Goal: Task Accomplishment & Management: Manage account settings

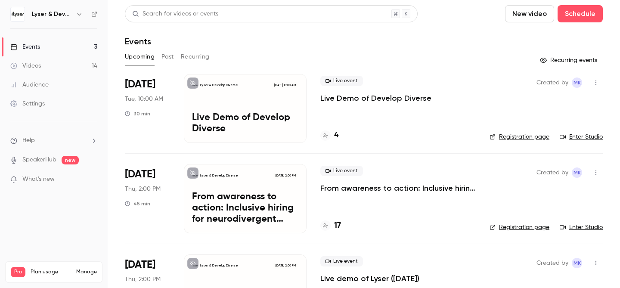
click at [362, 95] on p "Live Demo of Develop Diverse" at bounding box center [376, 98] width 111 height 10
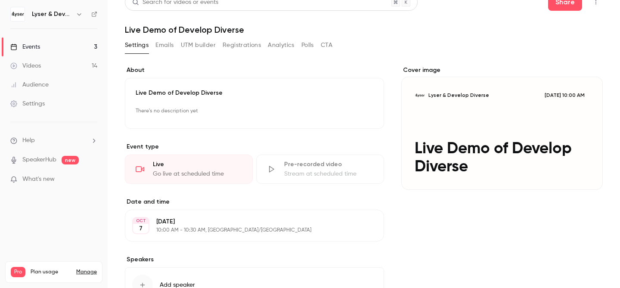
scroll to position [12, 0]
click at [168, 42] on button "Emails" at bounding box center [165, 44] width 18 height 14
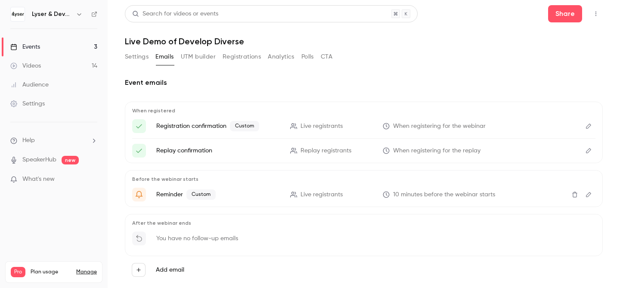
scroll to position [18, 0]
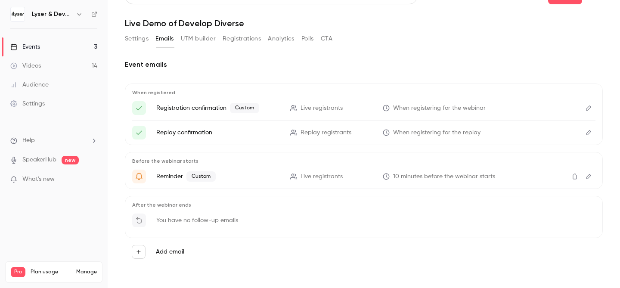
click at [589, 177] on icon "Edit" at bounding box center [588, 176] width 5 height 5
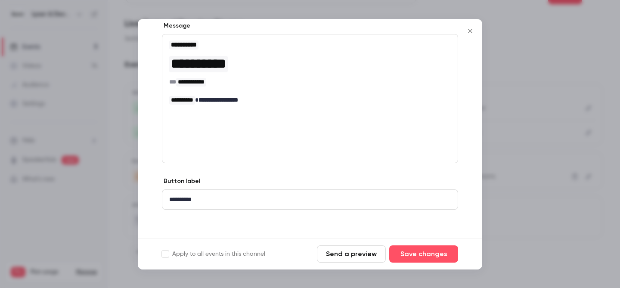
scroll to position [143, 0]
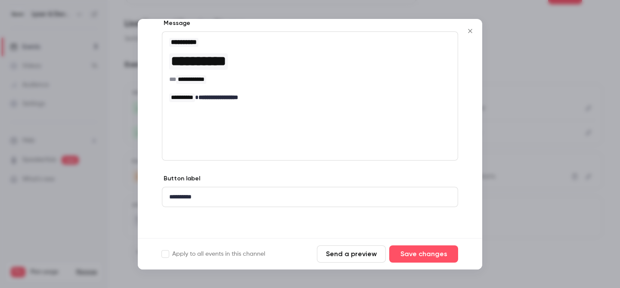
click at [472, 28] on icon "Close" at bounding box center [470, 31] width 10 height 7
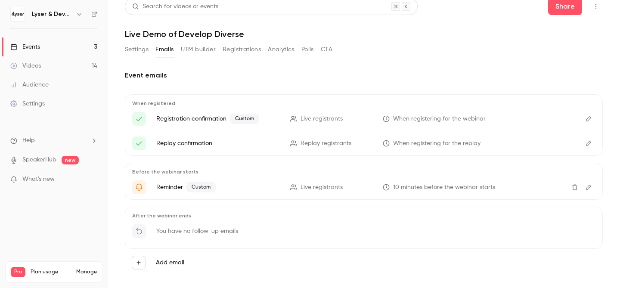
scroll to position [0, 0]
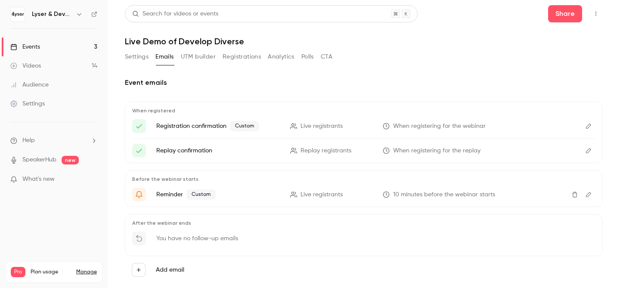
click at [30, 46] on div "Events" at bounding box center [25, 47] width 30 height 9
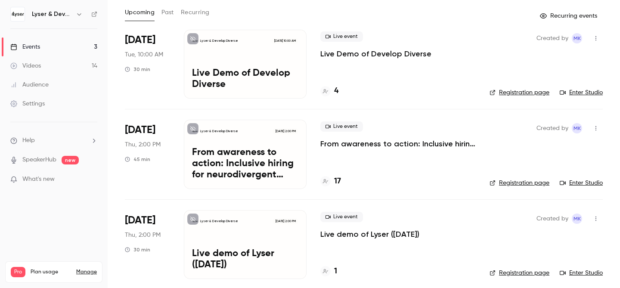
scroll to position [51, 0]
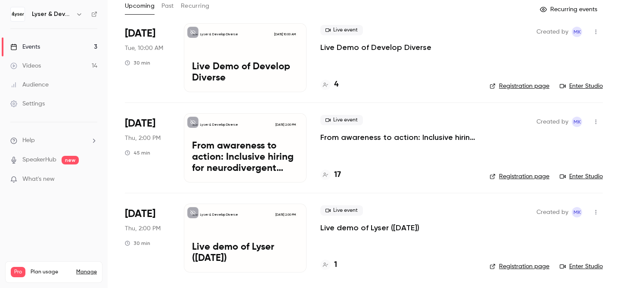
click at [335, 265] on h4 "1" at bounding box center [335, 265] width 3 height 12
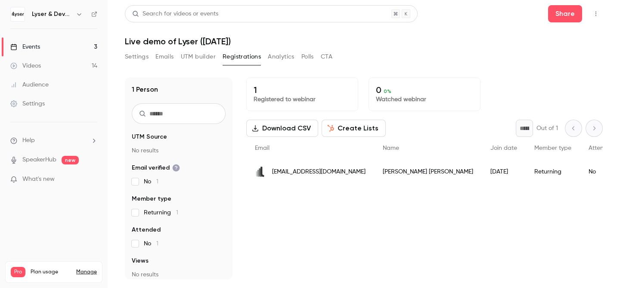
click at [140, 56] on button "Settings" at bounding box center [137, 57] width 24 height 14
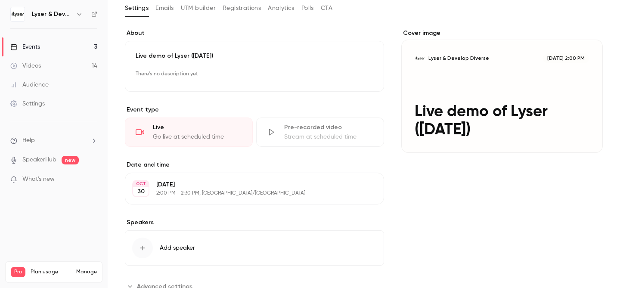
scroll to position [80, 0]
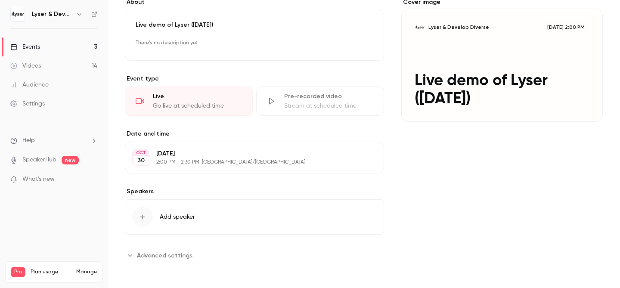
click at [37, 47] on div "Events" at bounding box center [25, 47] width 30 height 9
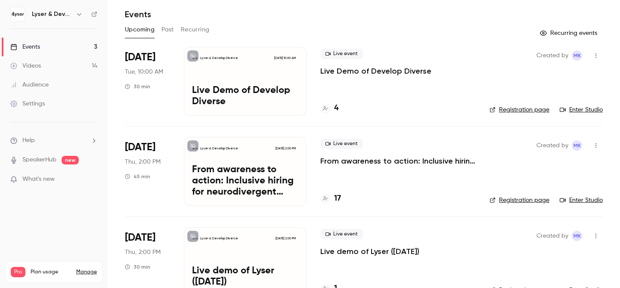
scroll to position [51, 0]
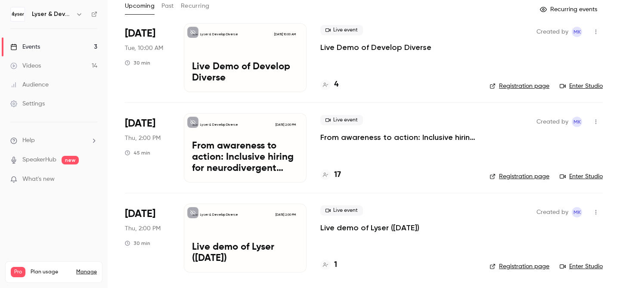
click at [369, 231] on p "Live demo of Lyser ([DATE])" at bounding box center [370, 228] width 99 height 10
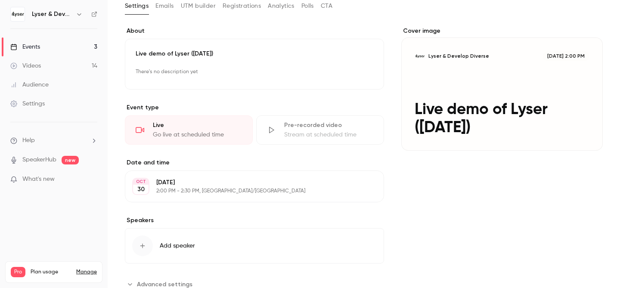
click at [173, 4] on button "Emails" at bounding box center [165, 6] width 18 height 14
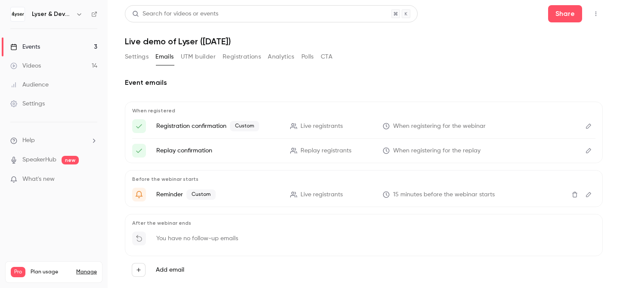
scroll to position [18, 0]
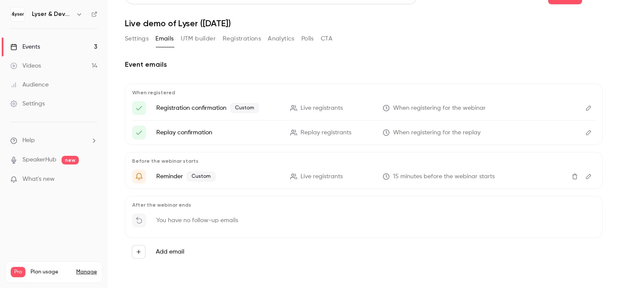
click at [590, 178] on icon "Edit" at bounding box center [589, 177] width 7 height 6
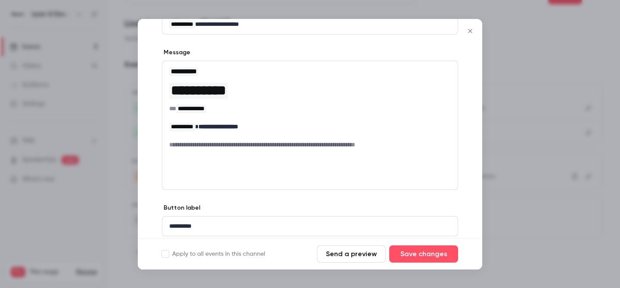
scroll to position [143, 0]
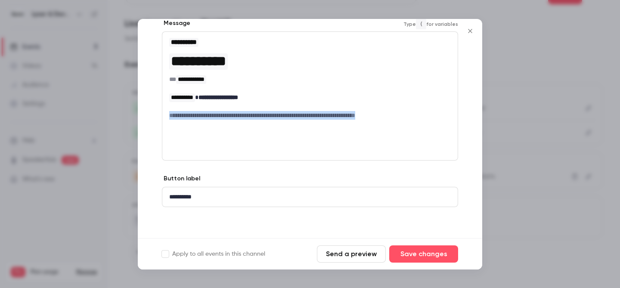
drag, startPoint x: 398, startPoint y: 116, endPoint x: 166, endPoint y: 115, distance: 232.2
click at [167, 115] on div "**********" at bounding box center [310, 78] width 296 height 93
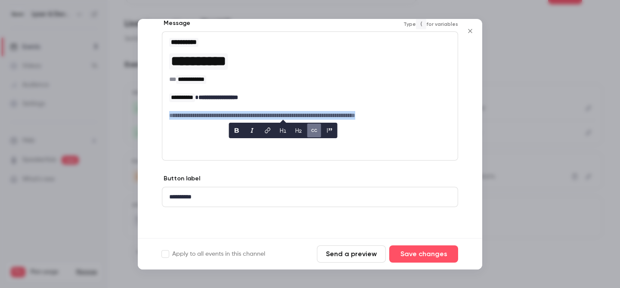
copy h6 "**********"
click at [471, 30] on icon "Close" at bounding box center [470, 31] width 4 height 4
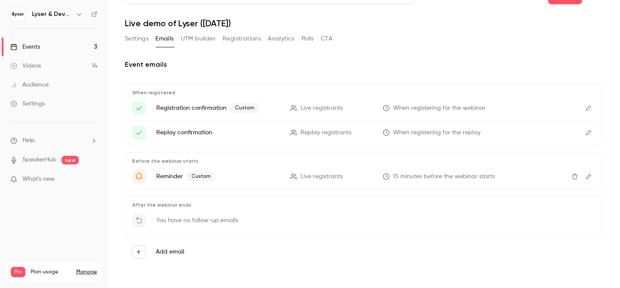
click at [44, 47] on link "Events 3" at bounding box center [54, 46] width 108 height 19
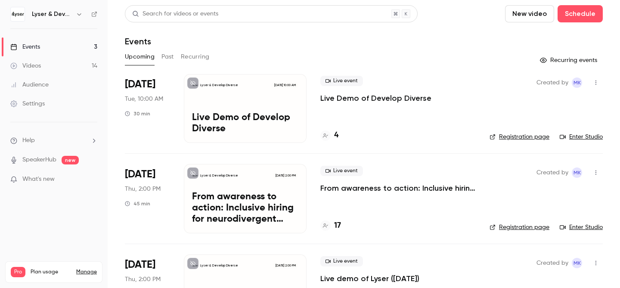
click at [362, 100] on p "Live Demo of Develop Diverse" at bounding box center [376, 98] width 111 height 10
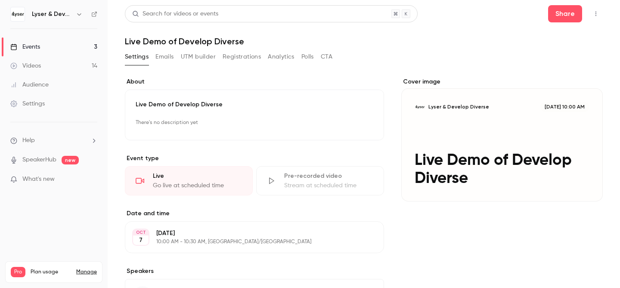
click at [165, 59] on button "Emails" at bounding box center [165, 57] width 18 height 14
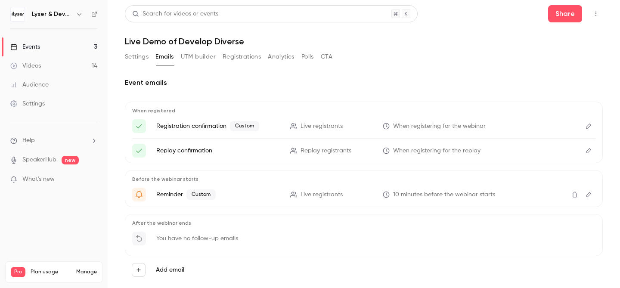
click at [587, 196] on icon "Edit" at bounding box center [589, 195] width 7 height 6
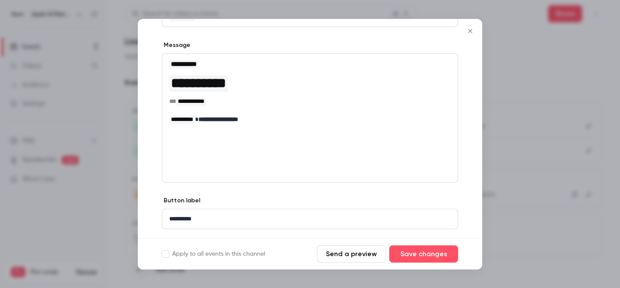
scroll to position [143, 0]
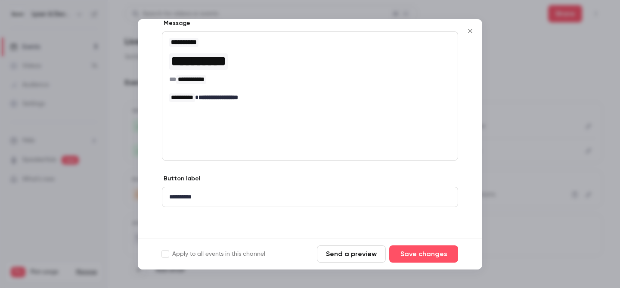
click at [182, 109] on div "**********" at bounding box center [310, 95] width 296 height 129
click at [254, 102] on div "**********" at bounding box center [310, 69] width 296 height 75
paste div "editor"
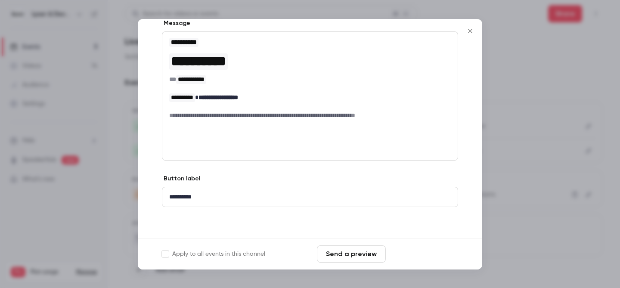
click at [417, 253] on button "Save changes" at bounding box center [424, 254] width 69 height 17
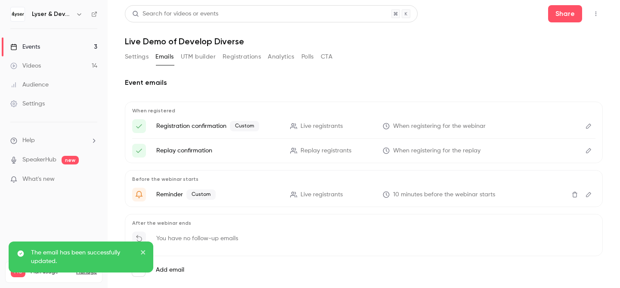
click at [35, 43] on div "Events" at bounding box center [25, 47] width 30 height 9
